Goal: Task Accomplishment & Management: Manage account settings

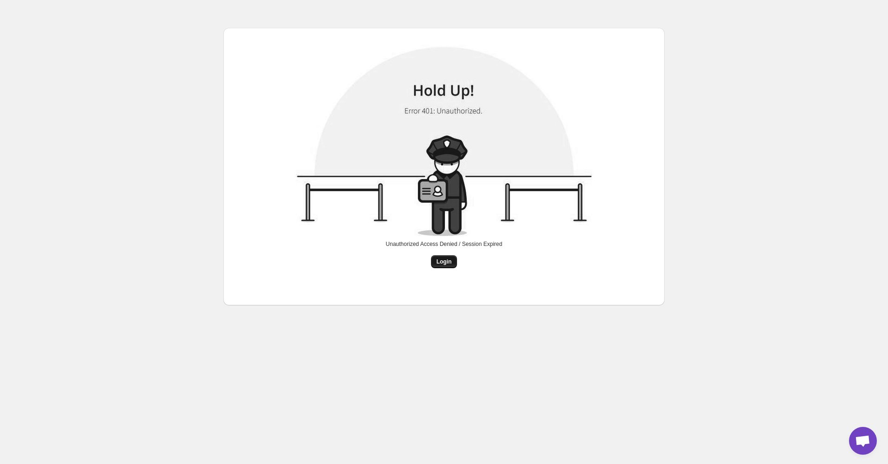
click at [433, 264] on button "Login" at bounding box center [444, 261] width 26 height 13
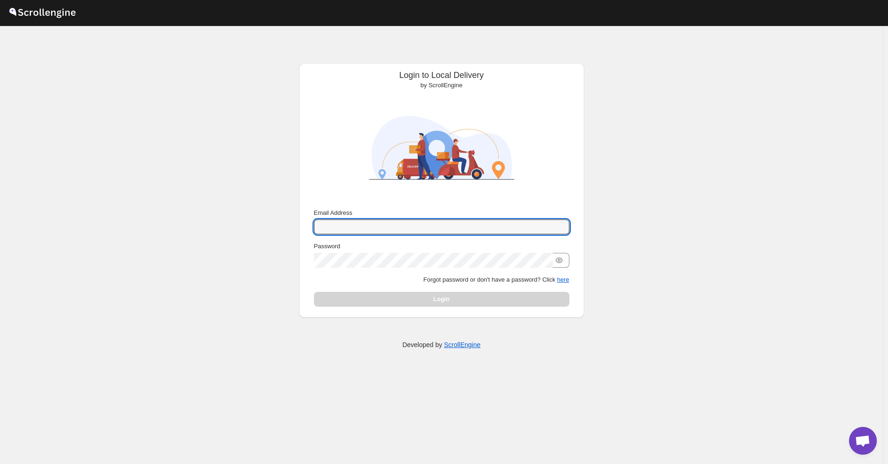
type input "[EMAIL_ADDRESS][DOMAIN_NAME]"
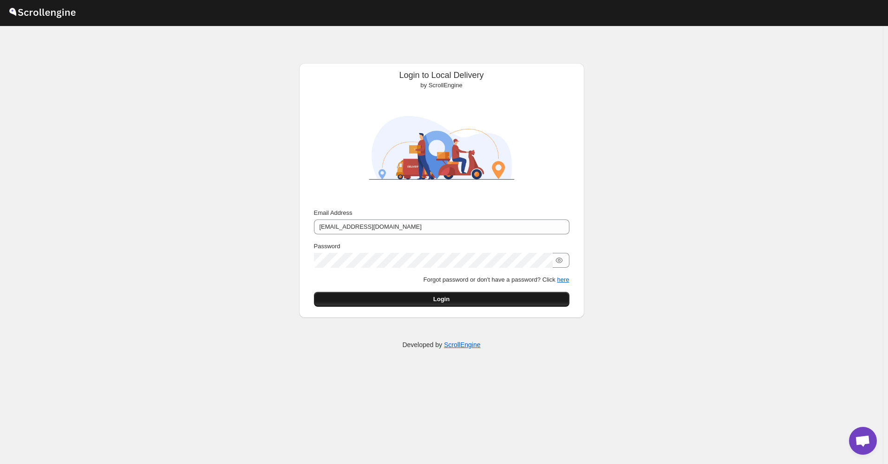
click at [398, 306] on button "Login" at bounding box center [441, 299] width 255 height 15
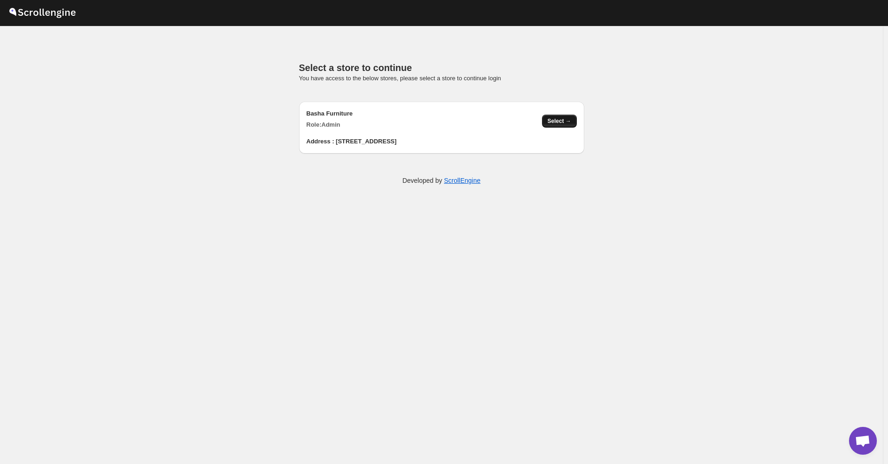
click at [547, 124] on button "Select →" at bounding box center [559, 121] width 35 height 13
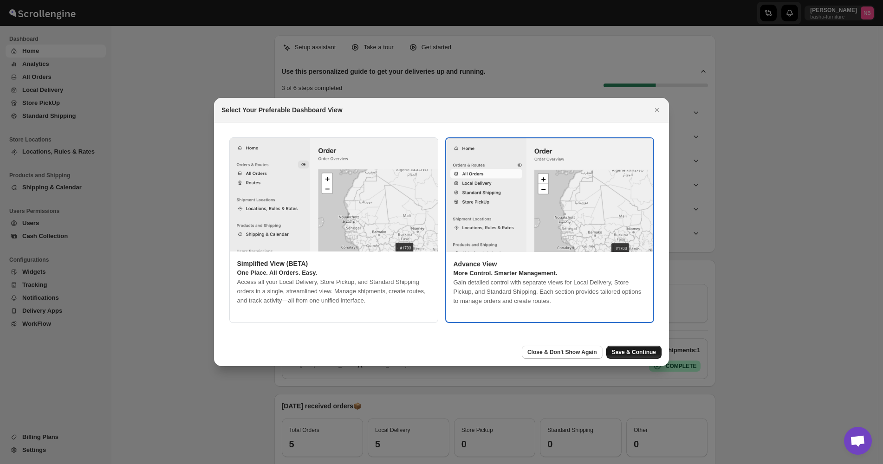
click at [638, 350] on span "Save & Continue" at bounding box center [634, 352] width 44 height 7
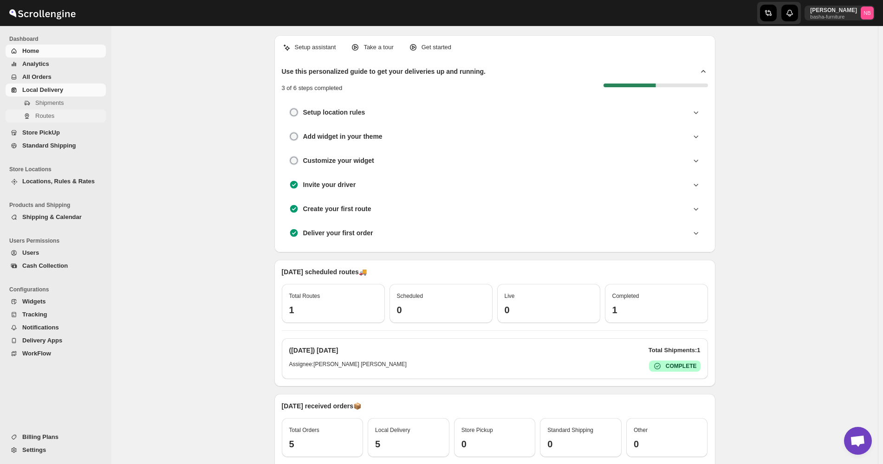
click at [62, 118] on span "Routes" at bounding box center [69, 115] width 69 height 9
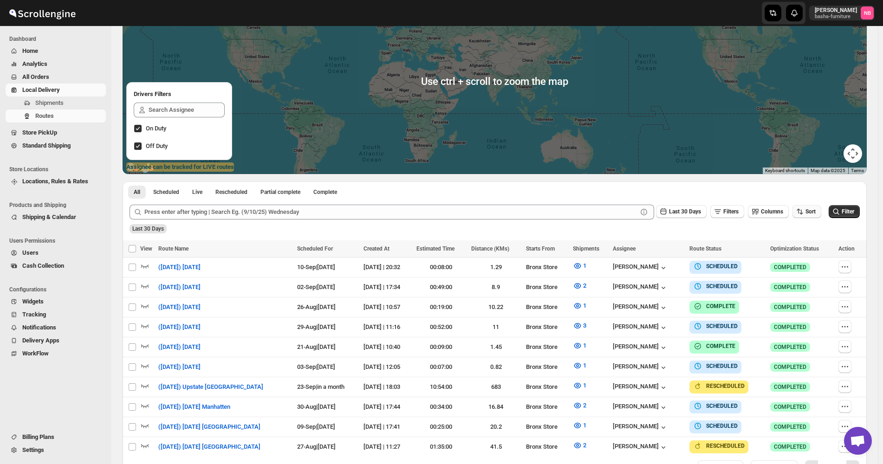
scroll to position [160, 0]
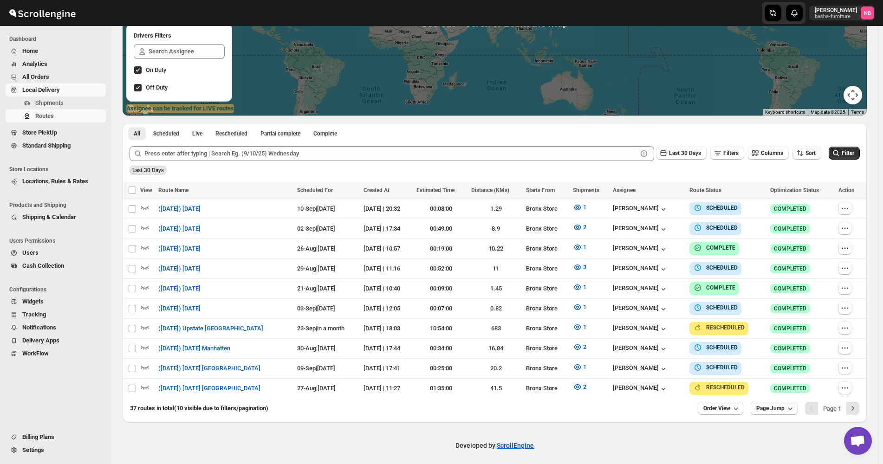
click at [813, 153] on span "Sort" at bounding box center [811, 153] width 10 height 7
click at [803, 189] on div "Created Date" at bounding box center [801, 186] width 35 height 9
click at [799, 198] on button "Due Date" at bounding box center [809, 203] width 56 height 15
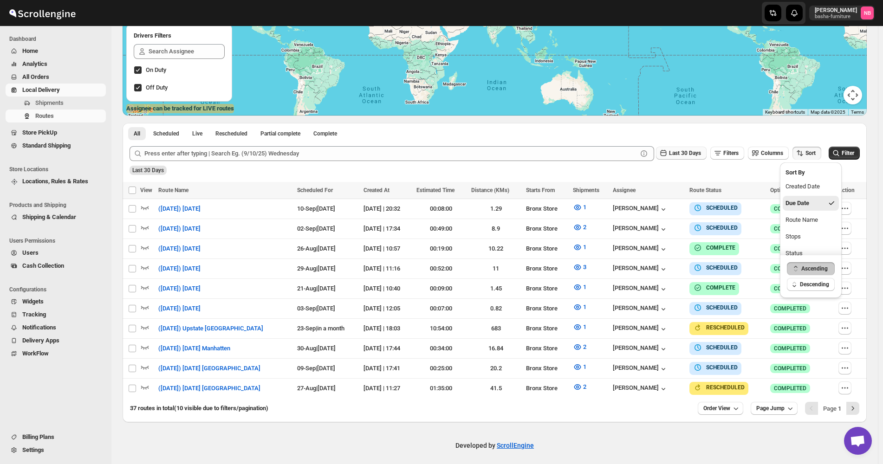
click at [697, 154] on span "Last 30 Days" at bounding box center [685, 153] width 32 height 7
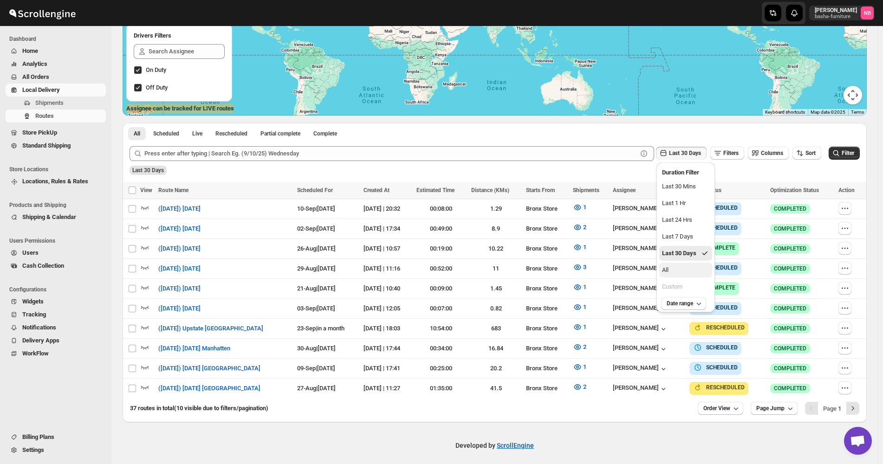
click at [697, 270] on button "All" at bounding box center [686, 270] width 53 height 15
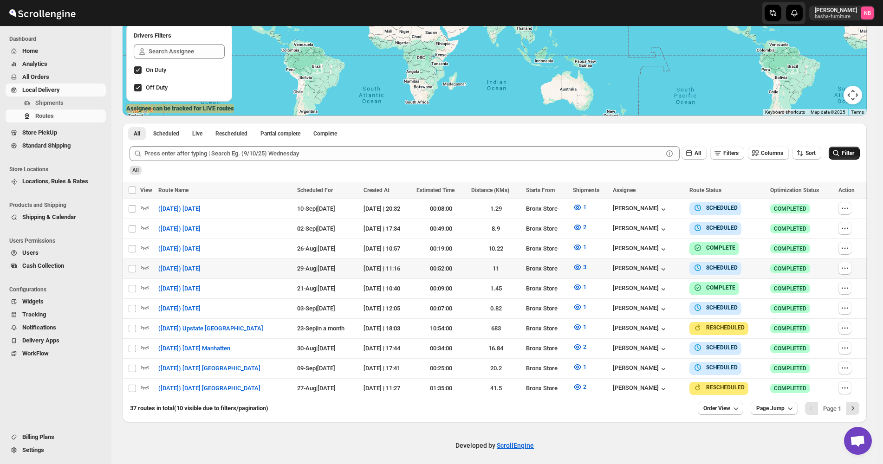
click at [846, 157] on span "Filter" at bounding box center [848, 153] width 13 height 7
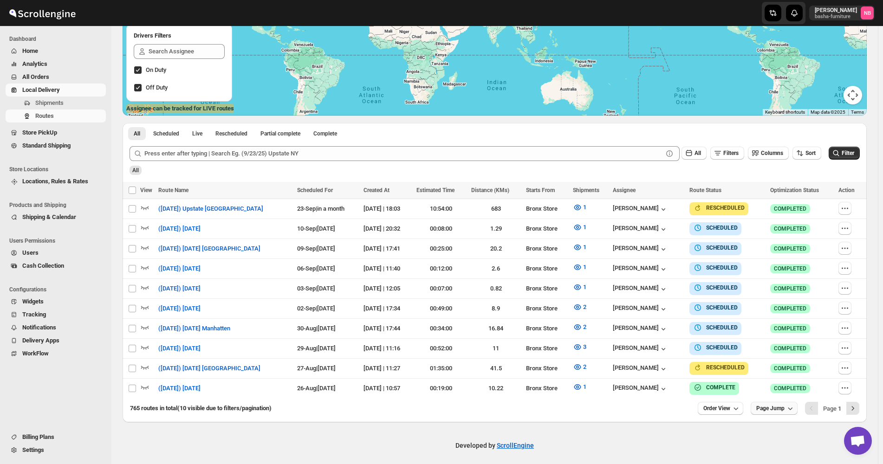
click at [775, 405] on span "Page Jump" at bounding box center [771, 408] width 28 height 7
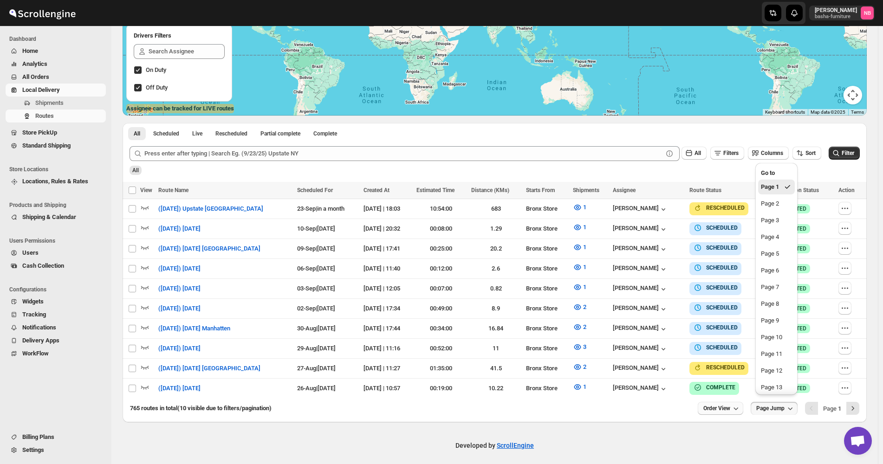
click at [728, 405] on span "Order View" at bounding box center [717, 408] width 27 height 7
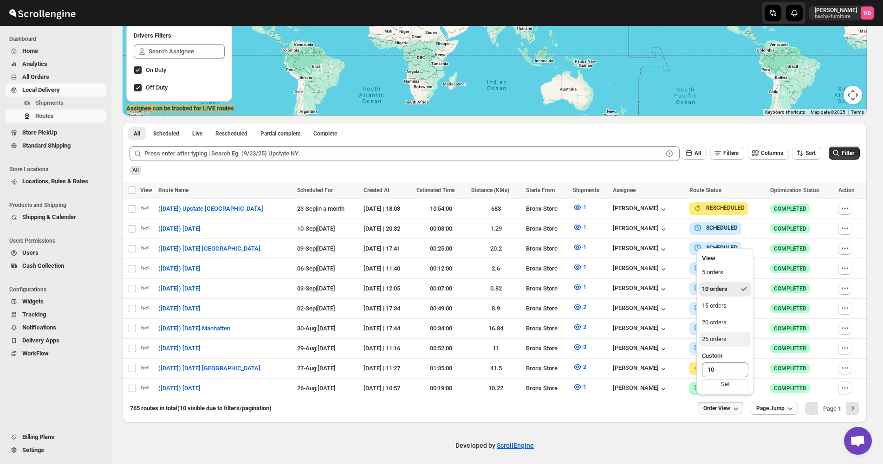
click at [733, 337] on button "25 orders" at bounding box center [726, 339] width 52 height 15
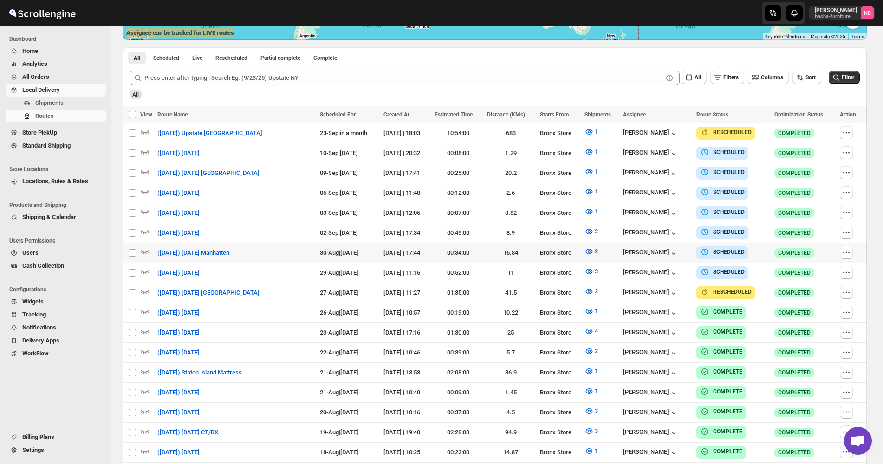
scroll to position [253, 0]
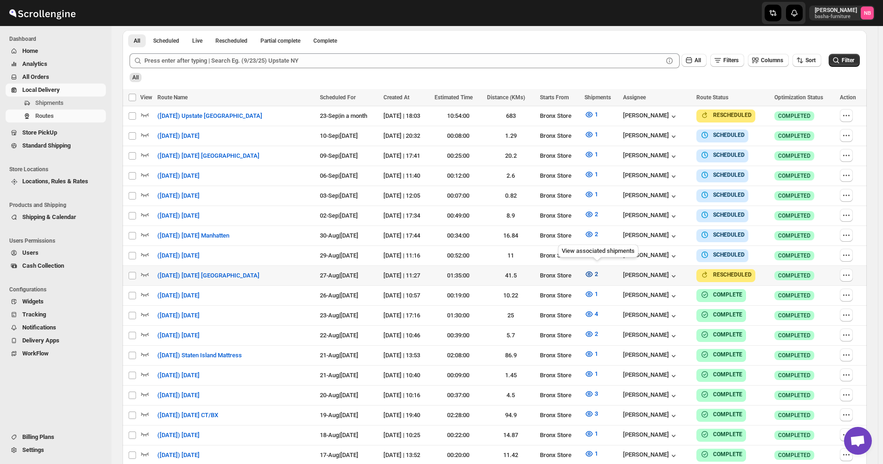
click at [594, 270] on icon "button" at bounding box center [589, 274] width 9 height 9
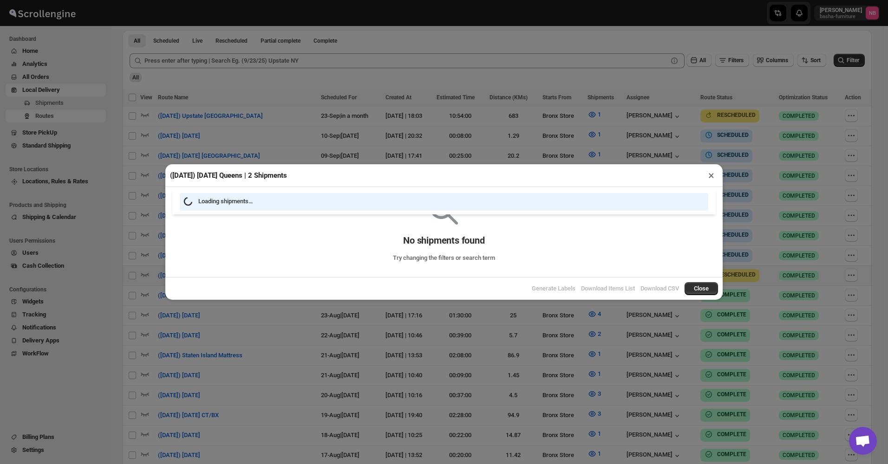
click at [492, 346] on div "(8/27/25) Wednesday Queens | 2 Shipments × Loading shipments… No shipments foun…" at bounding box center [444, 232] width 888 height 464
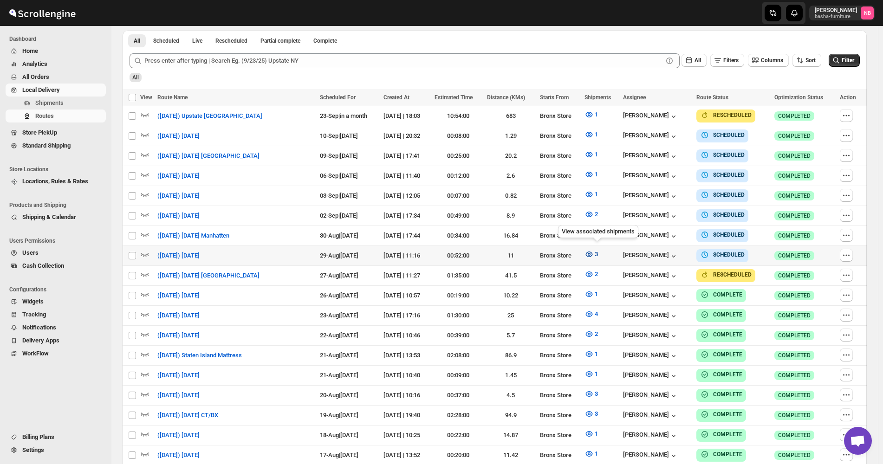
click at [589, 251] on button "3" at bounding box center [591, 254] width 25 height 15
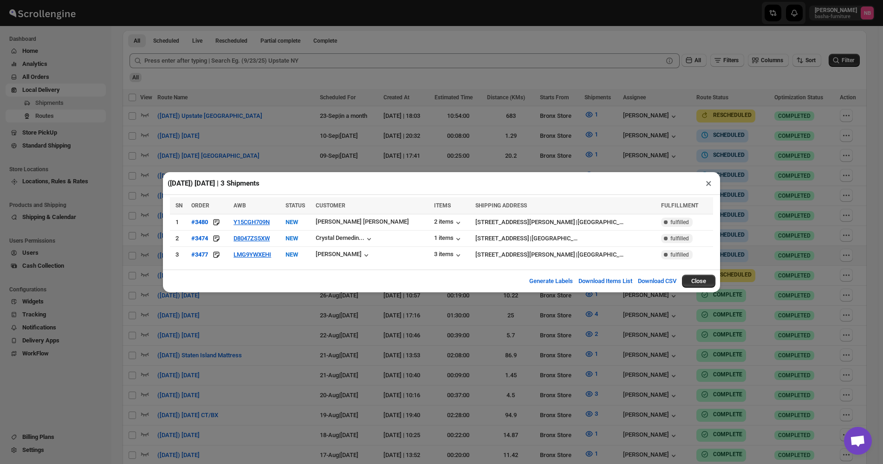
click at [312, 359] on div "(8/29/25) Friday | 3 Shipments × SN ORDER AWB STATUS CUSTOMER ITEMS SHIPPING AD…" at bounding box center [441, 232] width 883 height 464
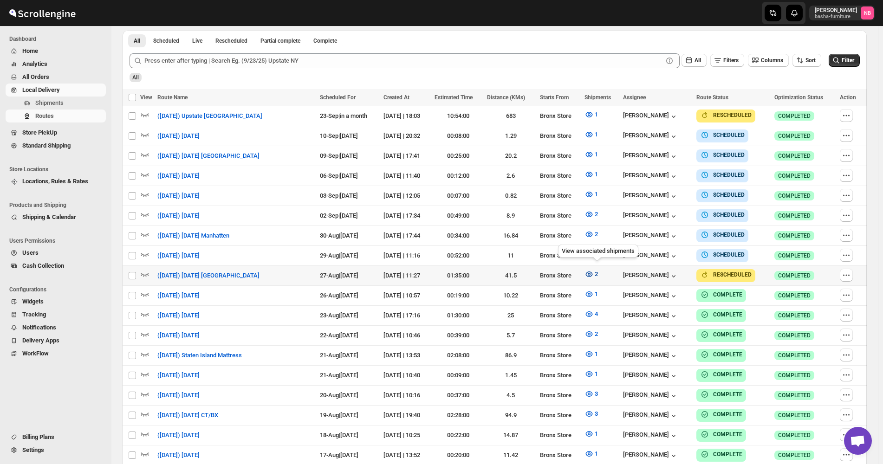
click at [593, 270] on icon "button" at bounding box center [589, 274] width 9 height 9
